Goal: Transaction & Acquisition: Purchase product/service

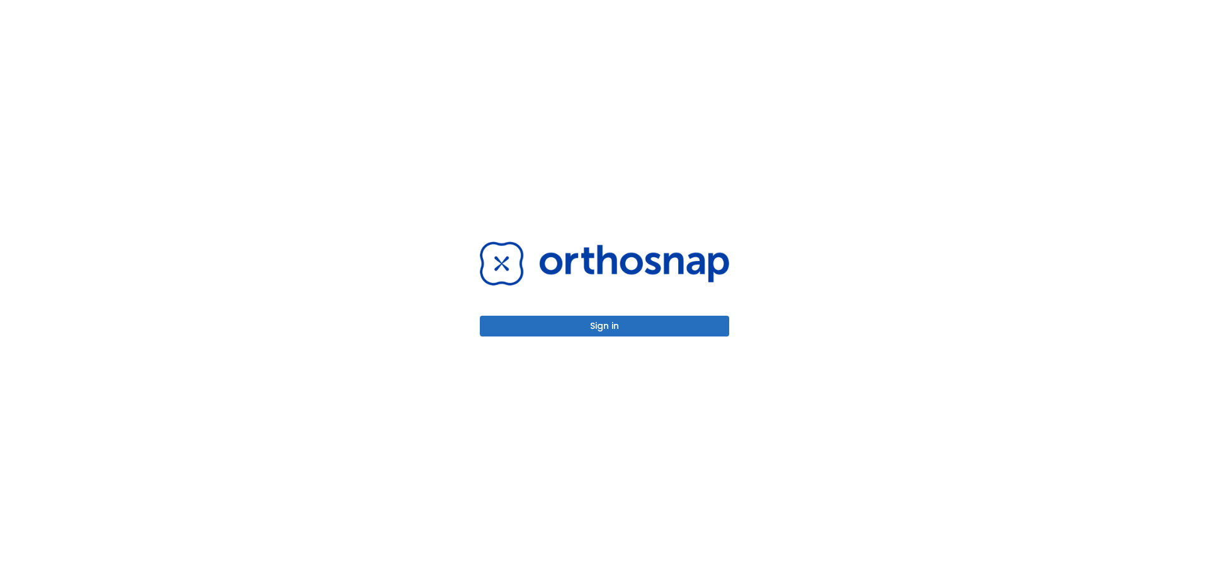
click at [619, 321] on button "Sign in" at bounding box center [604, 326] width 249 height 21
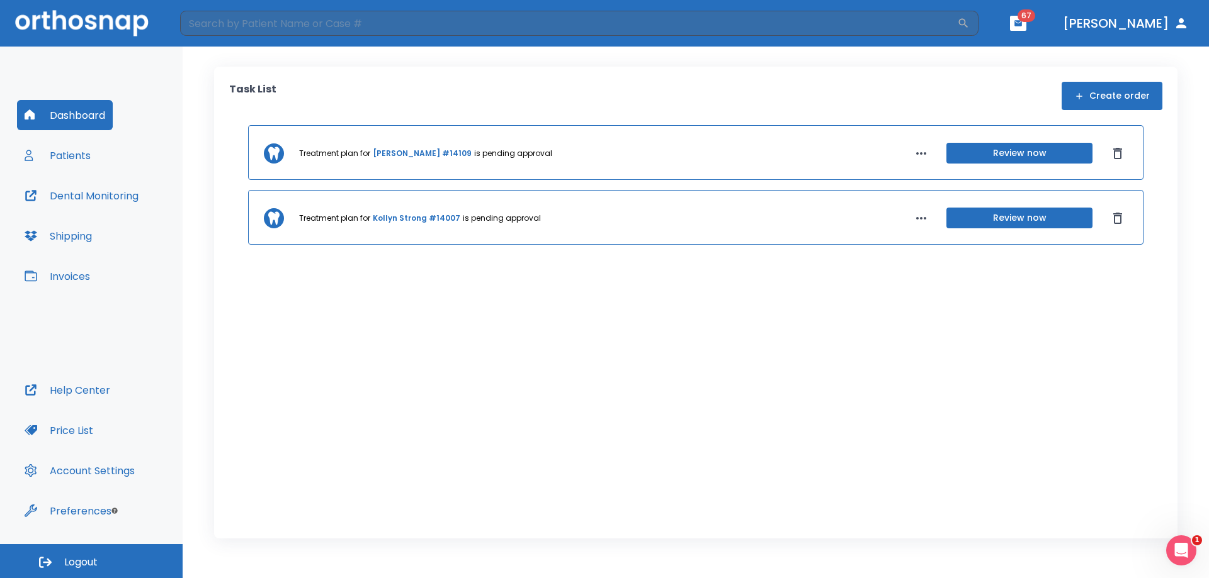
click at [77, 281] on button "Invoices" at bounding box center [57, 276] width 81 height 30
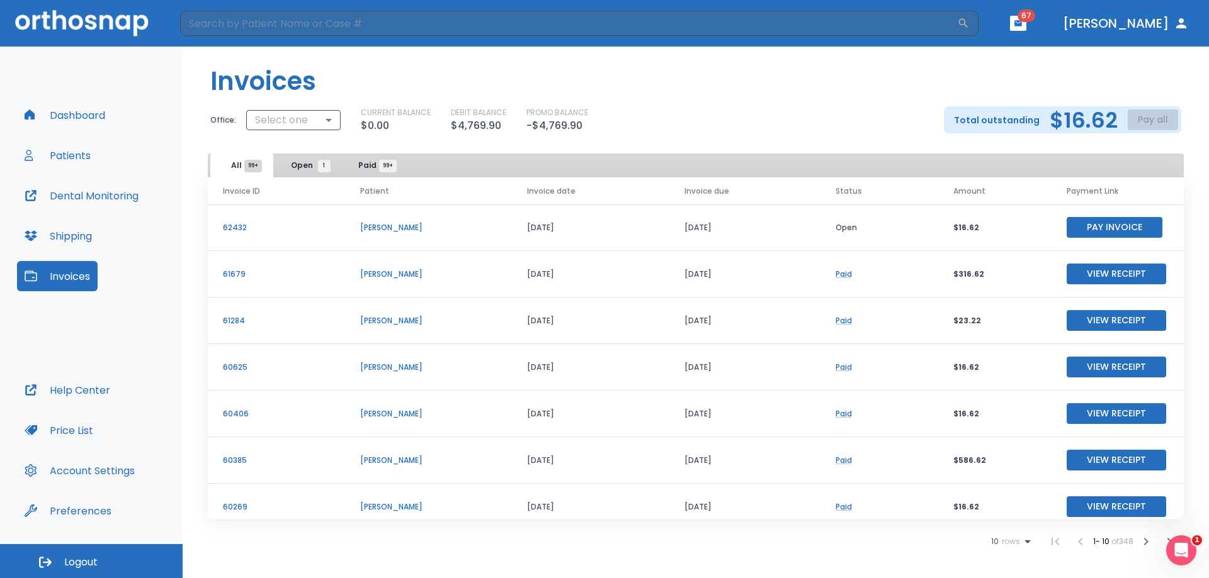
click at [1122, 227] on button "Pay Invoice" at bounding box center [1114, 227] width 96 height 21
click at [1165, 23] on button "[PERSON_NAME]" at bounding box center [1126, 23] width 136 height 23
click at [63, 565] on button "Logout" at bounding box center [91, 562] width 183 height 34
